Goal: Task Accomplishment & Management: Manage account settings

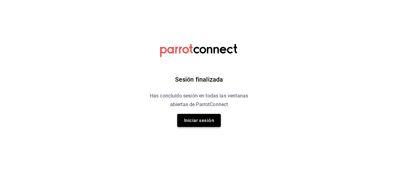
click at [192, 120] on button "Iniciar sesión" at bounding box center [199, 120] width 44 height 13
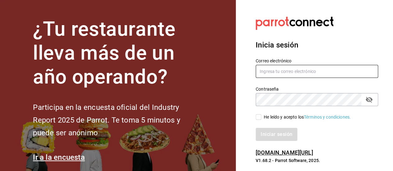
click at [282, 72] on input "text" at bounding box center [317, 71] width 123 height 13
type input "[EMAIL_ADDRESS][DOMAIN_NAME]"
click at [257, 121] on div "Iniciar sesión" at bounding box center [313, 131] width 130 height 21
click at [259, 119] on input "He leído y acepto los Términos y condiciones." at bounding box center [259, 117] width 6 height 6
checkbox input "true"
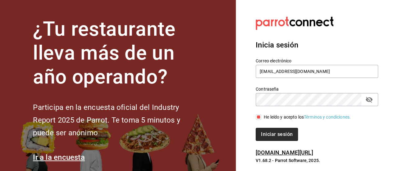
click at [269, 132] on button "Iniciar sesión" at bounding box center [277, 134] width 42 height 13
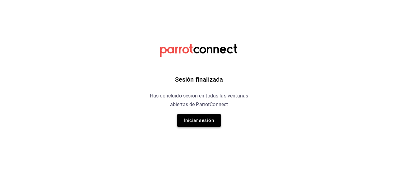
click at [207, 119] on button "Iniciar sesión" at bounding box center [199, 120] width 44 height 13
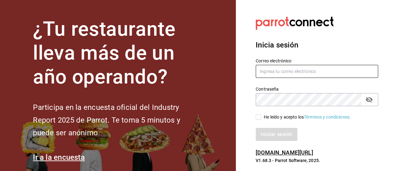
click at [308, 74] on input "text" at bounding box center [317, 71] width 123 height 13
type input "[EMAIL_ADDRESS][DOMAIN_NAME]"
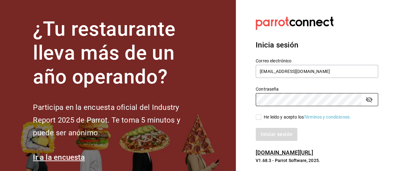
click at [260, 117] on input "He leído y acepto los Términos y condiciones." at bounding box center [259, 117] width 6 height 6
checkbox input "true"
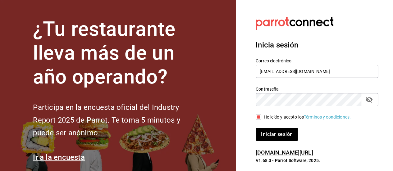
click at [270, 133] on button "Iniciar sesión" at bounding box center [277, 134] width 42 height 13
